Goal: Find specific page/section: Find specific page/section

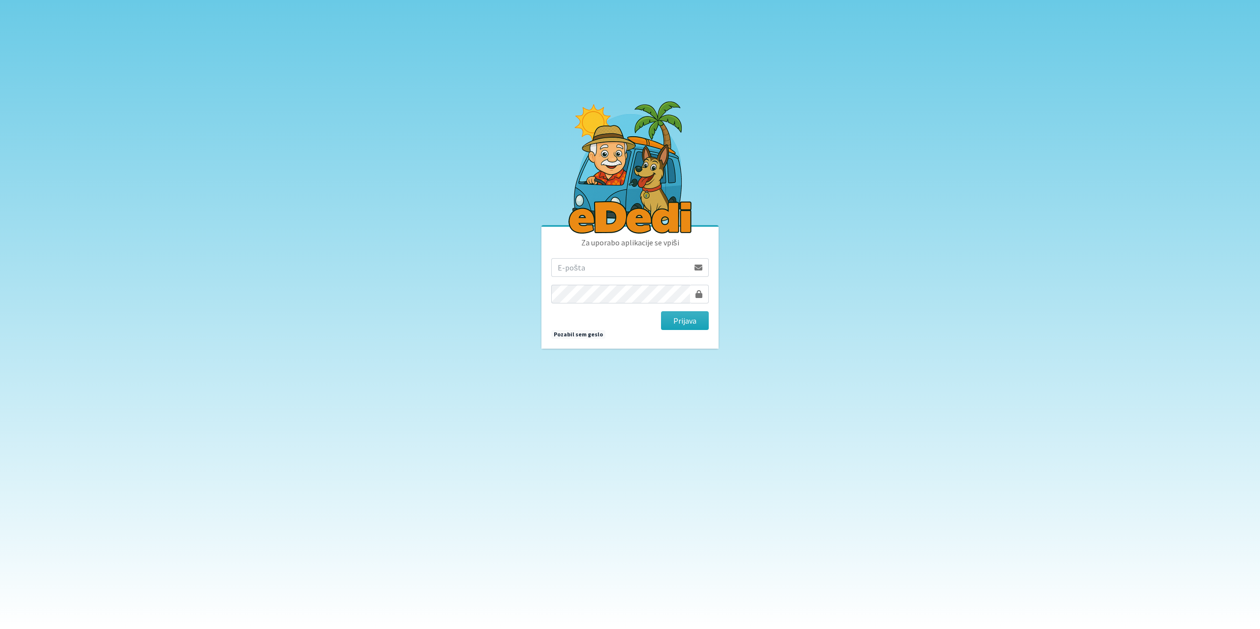
click at [601, 265] on input "email" at bounding box center [620, 267] width 138 height 19
type input "[EMAIL_ADDRESS][DOMAIN_NAME]"
click at [684, 325] on button "Prijava" at bounding box center [685, 321] width 48 height 19
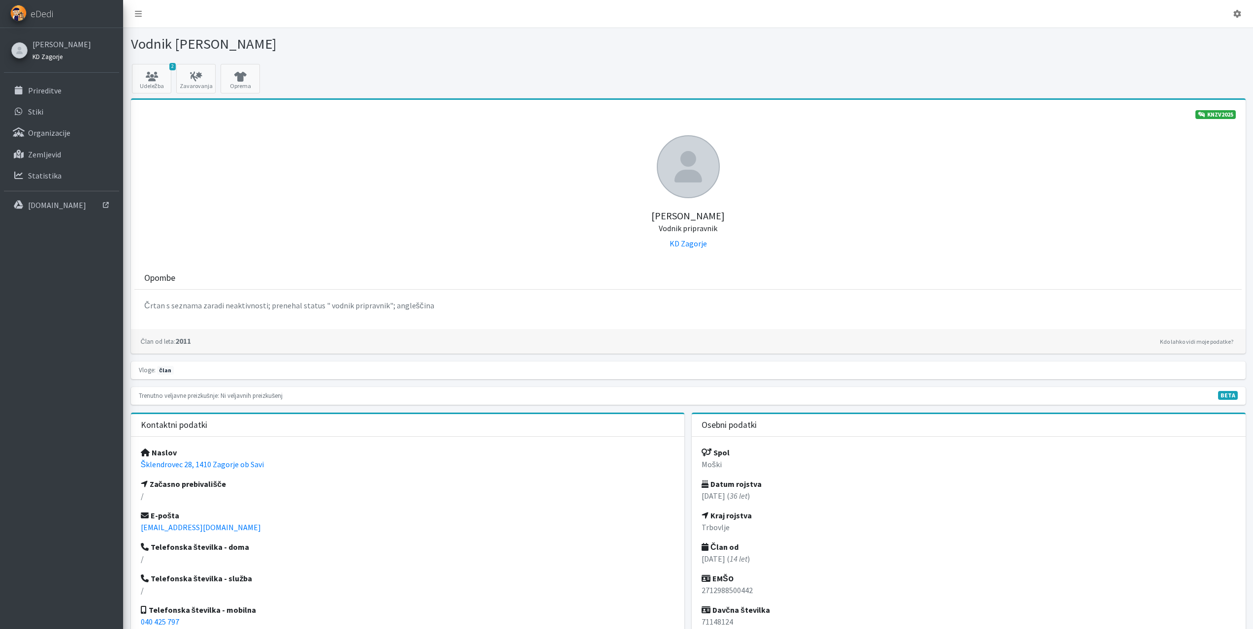
click at [51, 57] on small "KD Zagorje" at bounding box center [47, 57] width 30 height 8
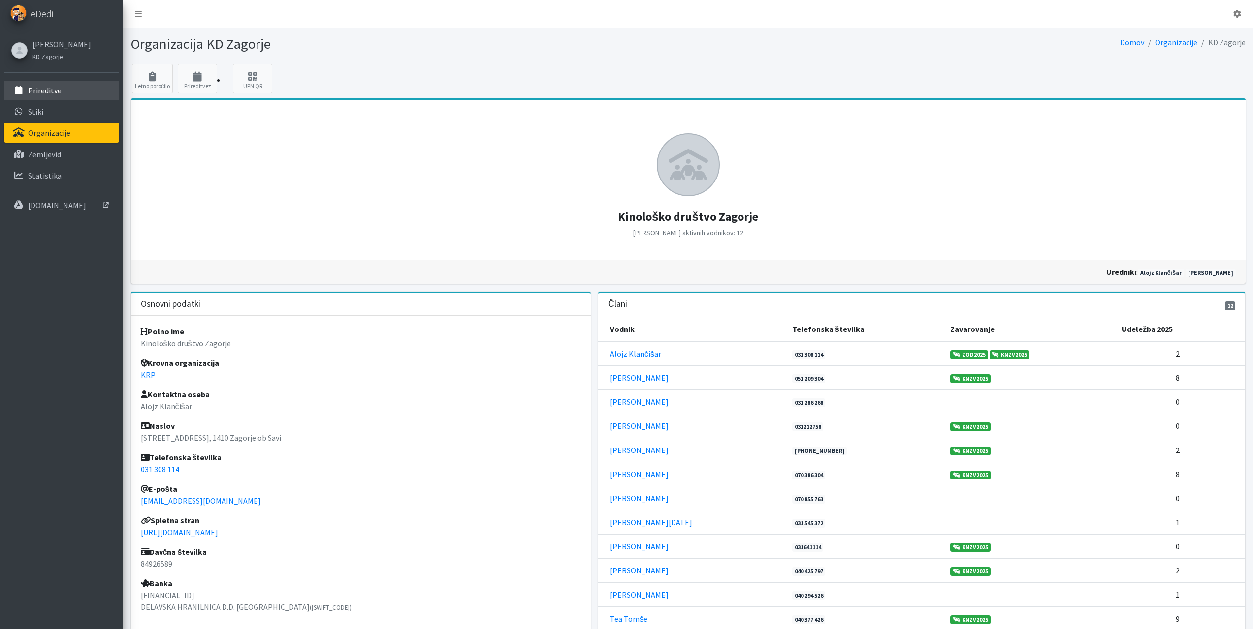
click at [48, 92] on p "Prireditve" at bounding box center [44, 91] width 33 height 10
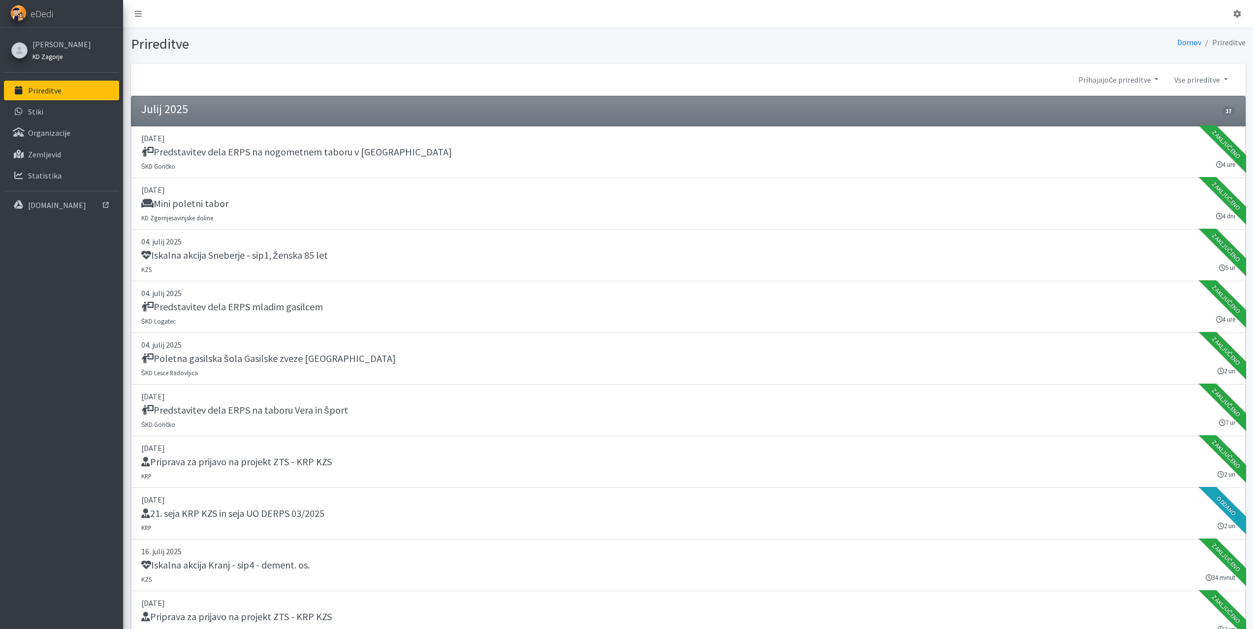
click at [43, 55] on small "KD Zagorje" at bounding box center [47, 57] width 30 height 8
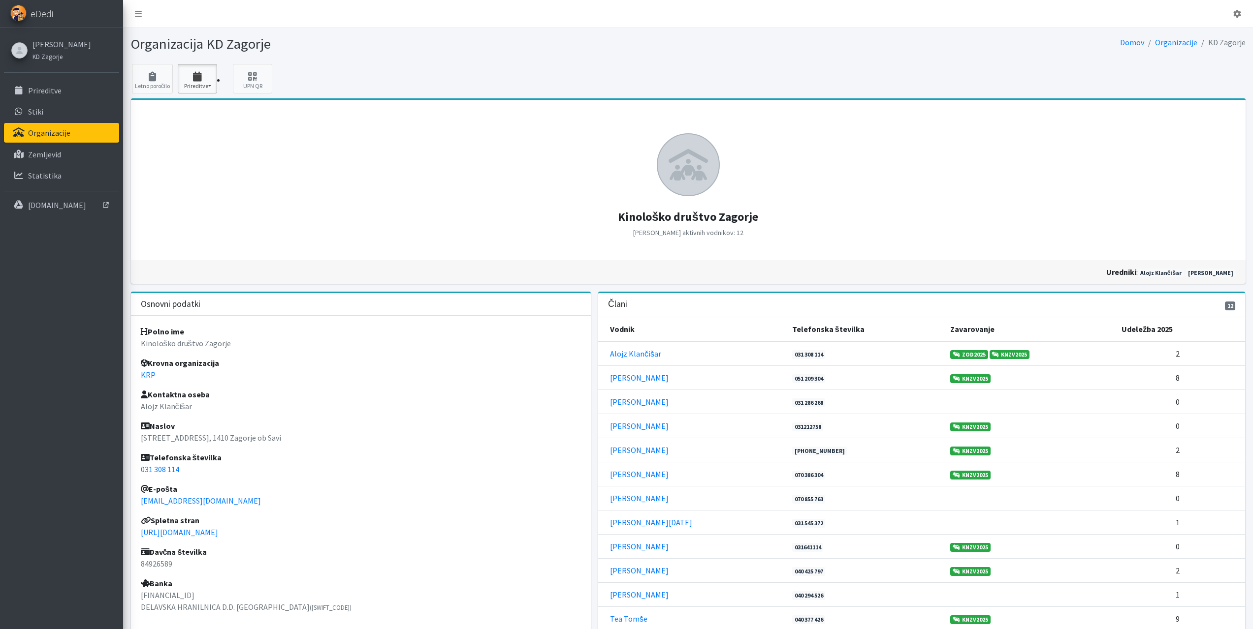
click at [198, 70] on button "Prireditve" at bounding box center [197, 79] width 39 height 30
click at [189, 106] on link "2025 3" at bounding box center [217, 107] width 78 height 16
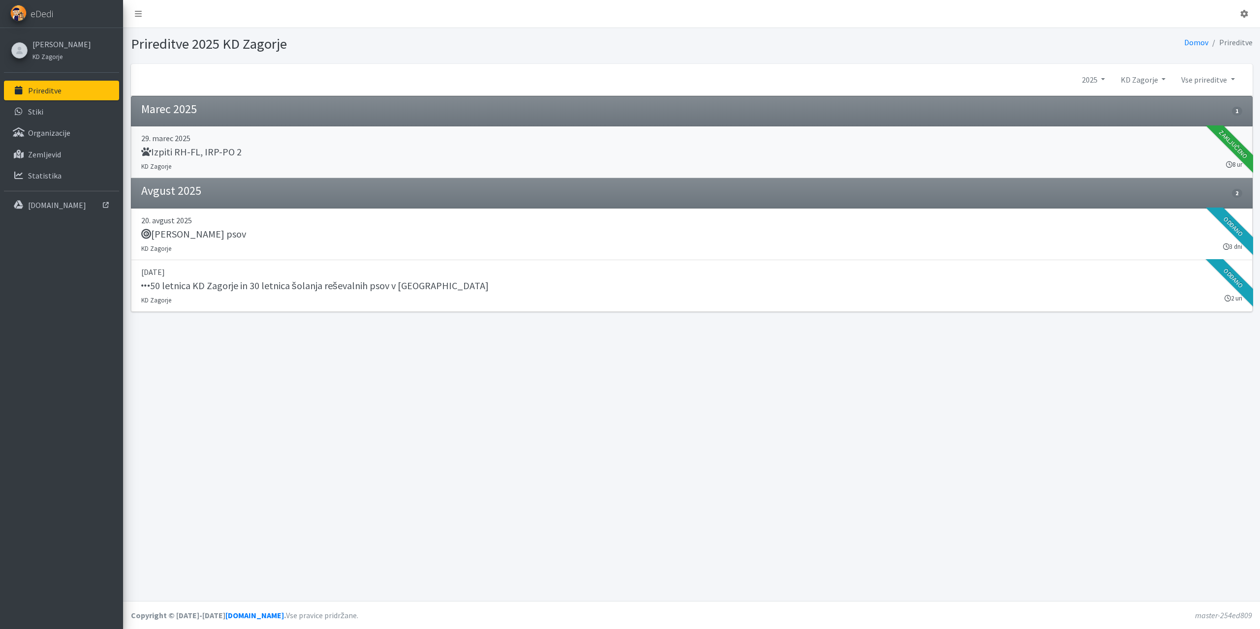
click at [198, 155] on h5 "Izpiti RH-FL, IRP-PO 2" at bounding box center [191, 152] width 100 height 12
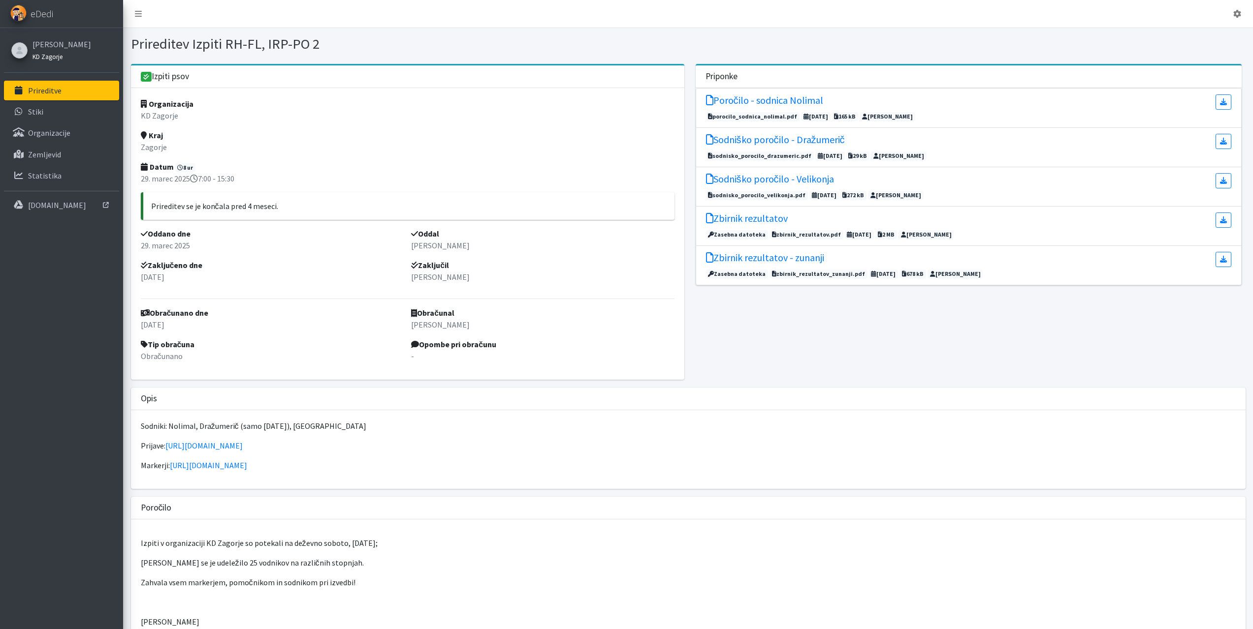
click at [49, 56] on small "KD Zagorje" at bounding box center [47, 57] width 30 height 8
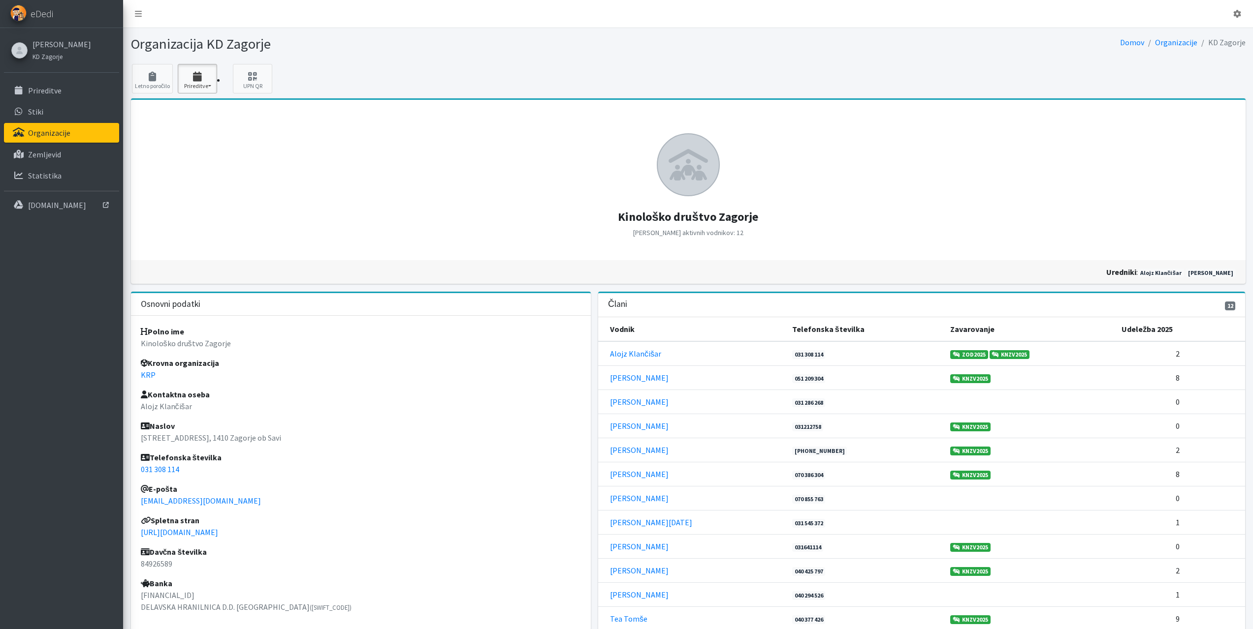
click at [199, 74] on icon "button" at bounding box center [197, 77] width 33 height 10
click at [195, 105] on link "2025 3" at bounding box center [217, 107] width 78 height 16
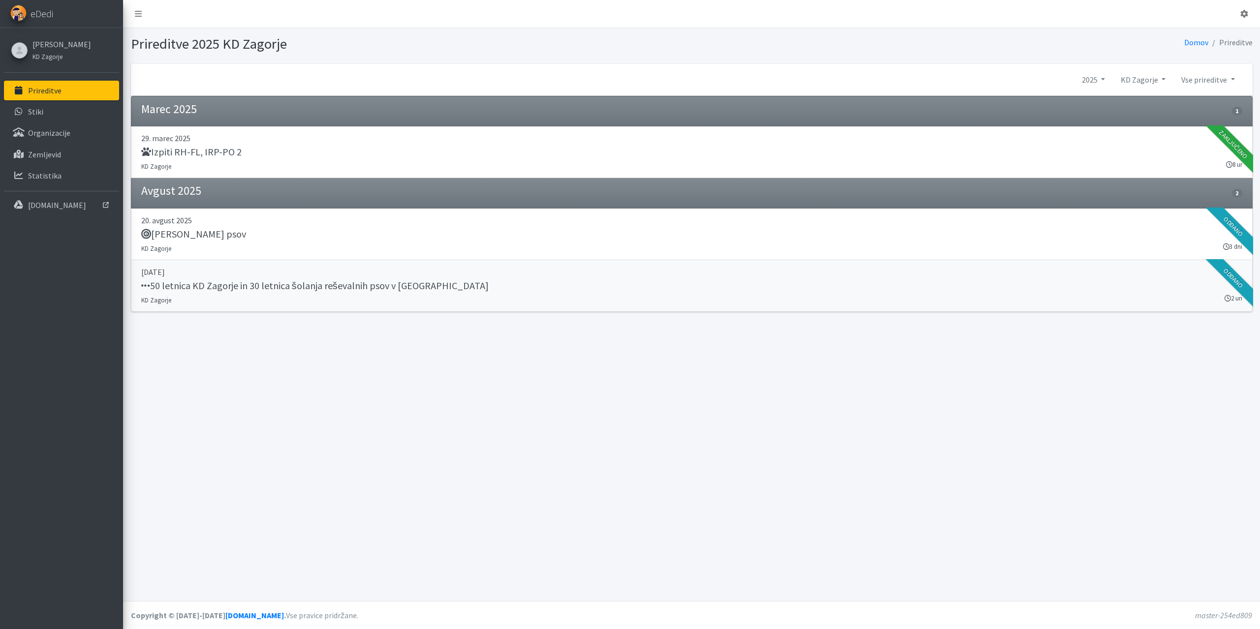
click at [363, 284] on h5 "50 letnica KD Zagorje in 30 letnica šolanja reševalnih psov v Zasavju" at bounding box center [314, 286] width 347 height 12
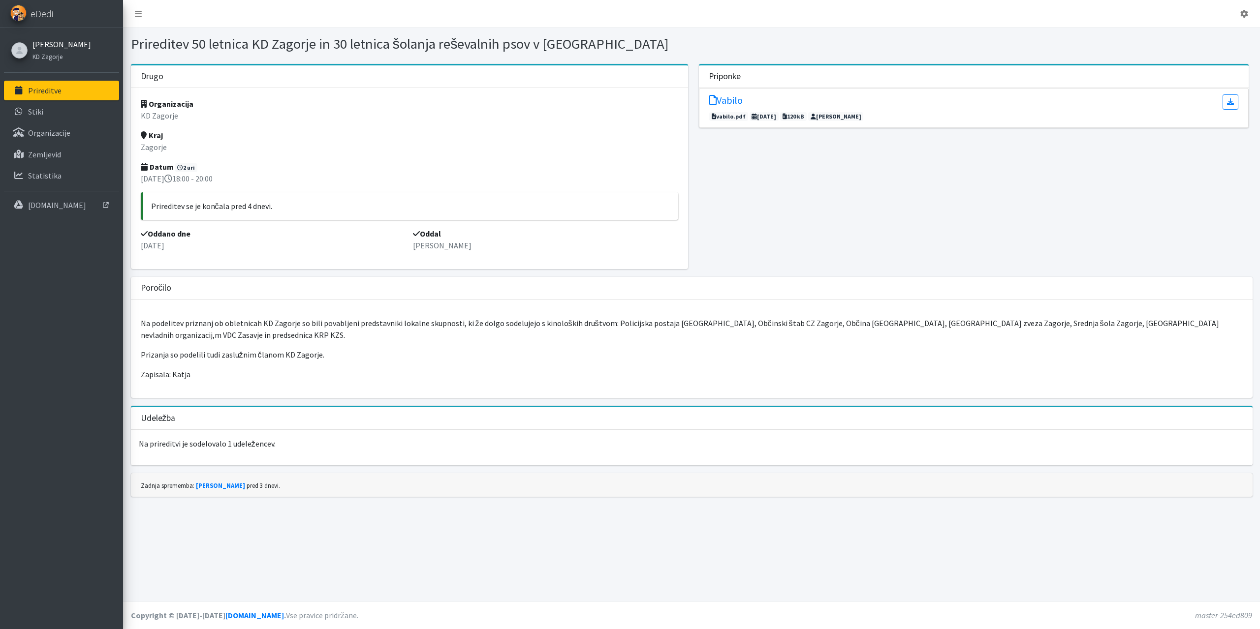
click at [56, 46] on link "[PERSON_NAME]" at bounding box center [61, 44] width 59 height 12
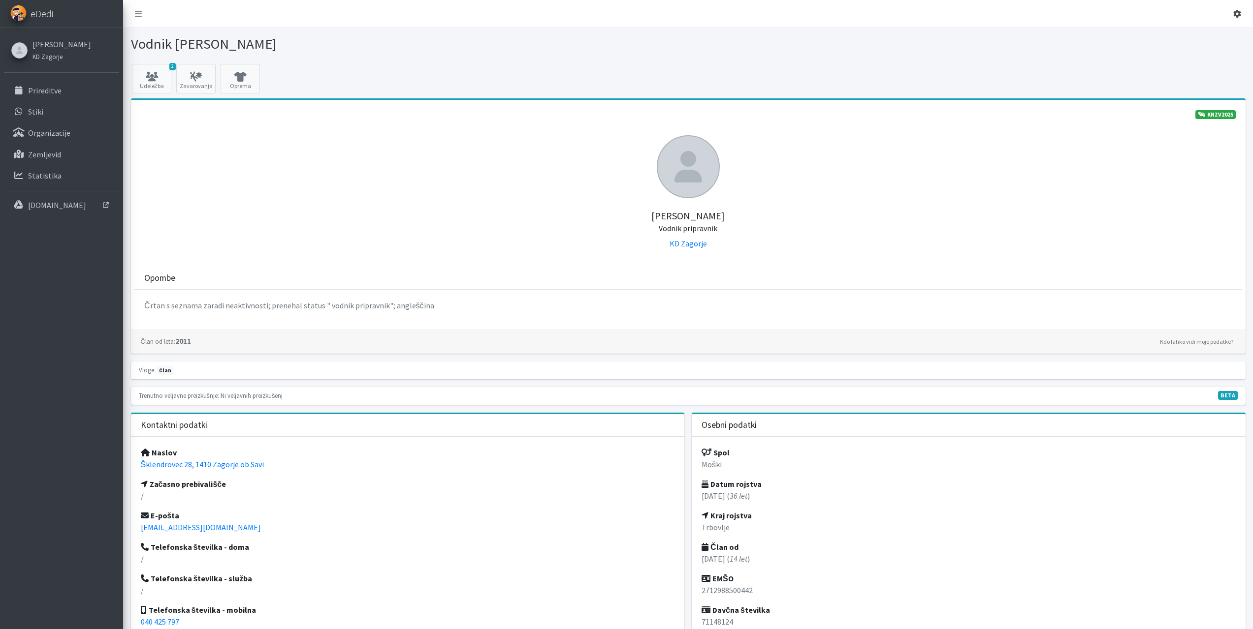
click at [1235, 15] on icon at bounding box center [1237, 14] width 8 height 8
click at [1194, 36] on link "Odjavi se" at bounding box center [1209, 37] width 78 height 16
